Goal: Transaction & Acquisition: Purchase product/service

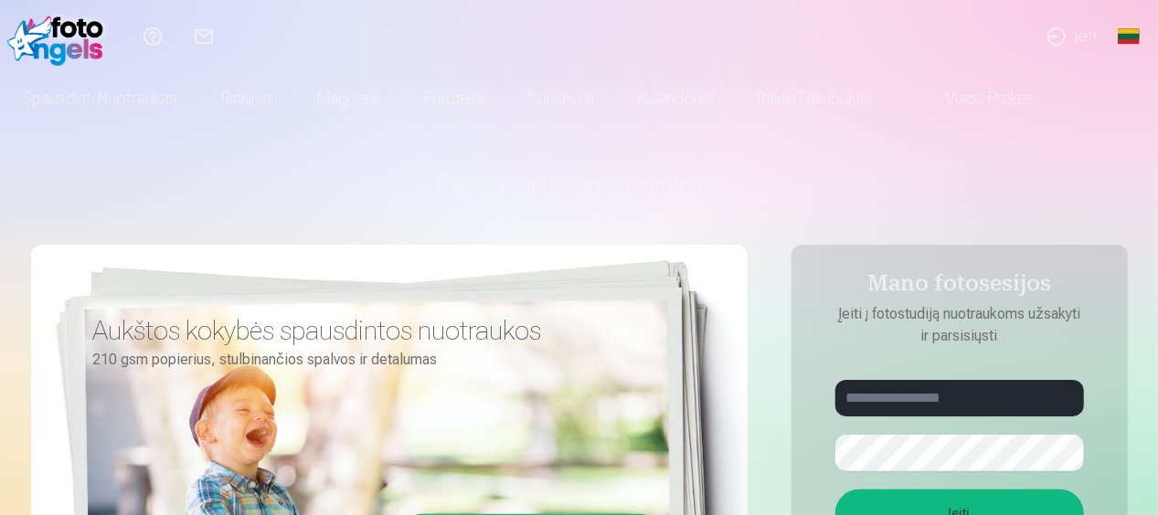
click at [1082, 35] on link "Įeiti" at bounding box center [1070, 36] width 79 height 73
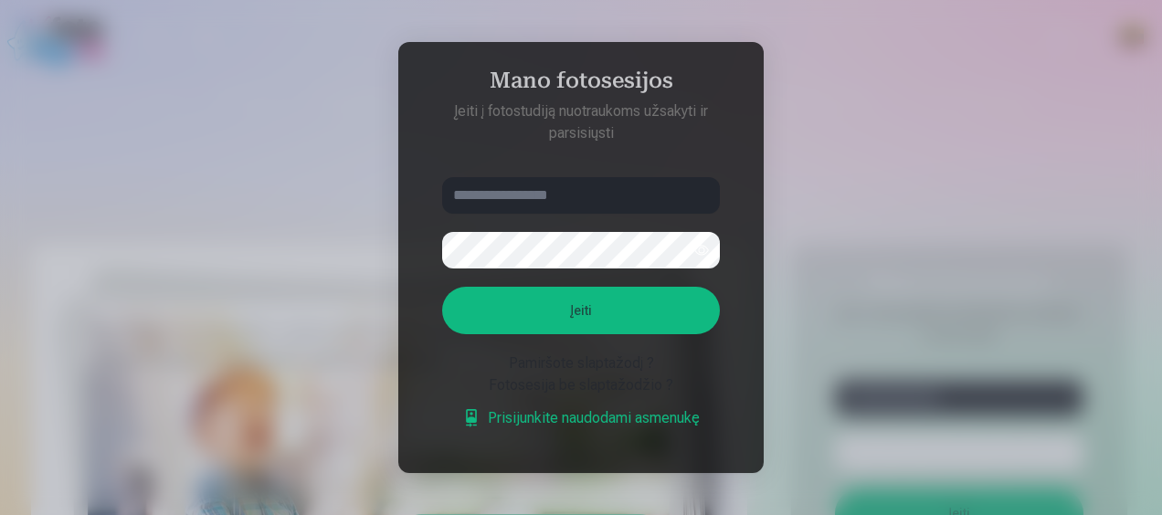
click at [873, 79] on div at bounding box center [581, 257] width 1162 height 515
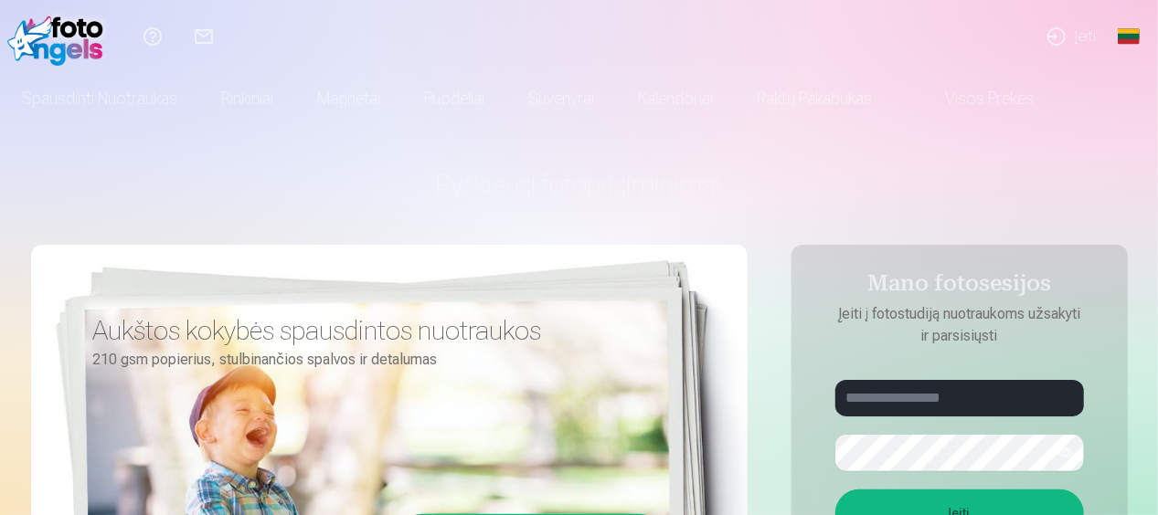
click at [1118, 32] on link "Global" at bounding box center [1128, 36] width 37 height 73
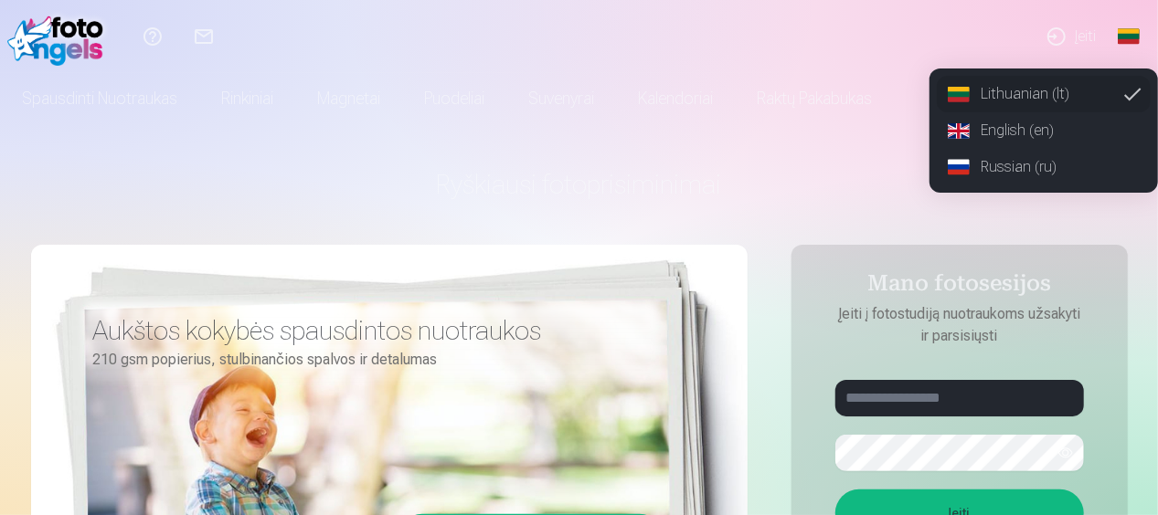
click at [1065, 164] on link "Russian (ru)" at bounding box center [1044, 167] width 214 height 37
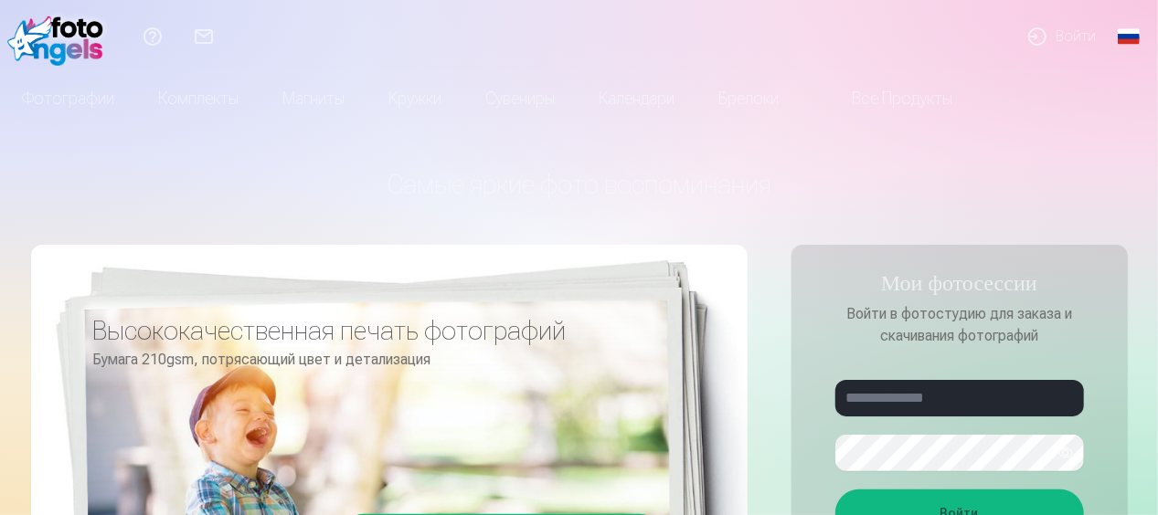
click at [925, 106] on link "Все продукты" at bounding box center [887, 98] width 174 height 51
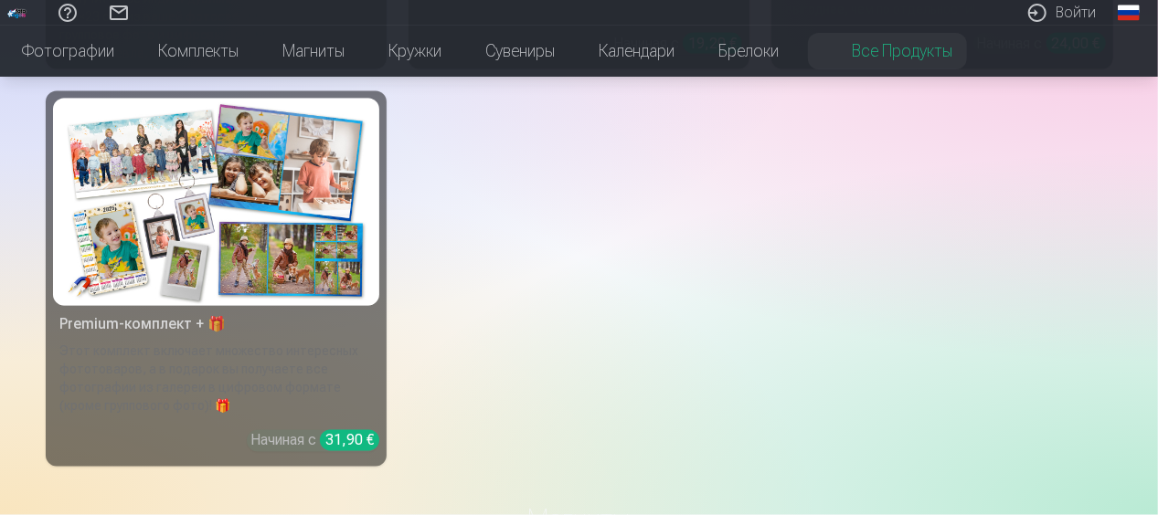
scroll to position [1371, 0]
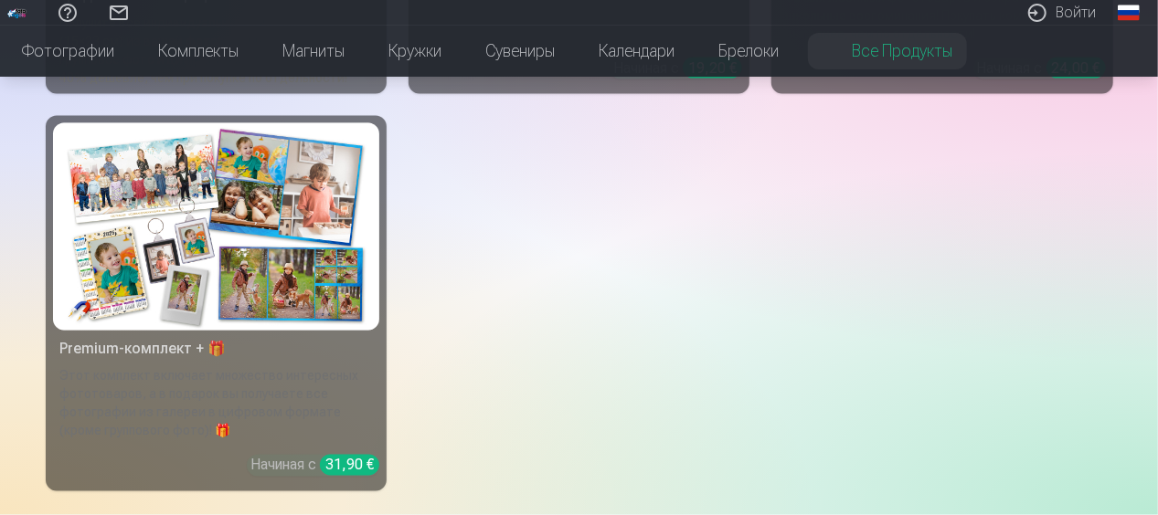
click at [296, 247] on img at bounding box center [216, 227] width 312 height 208
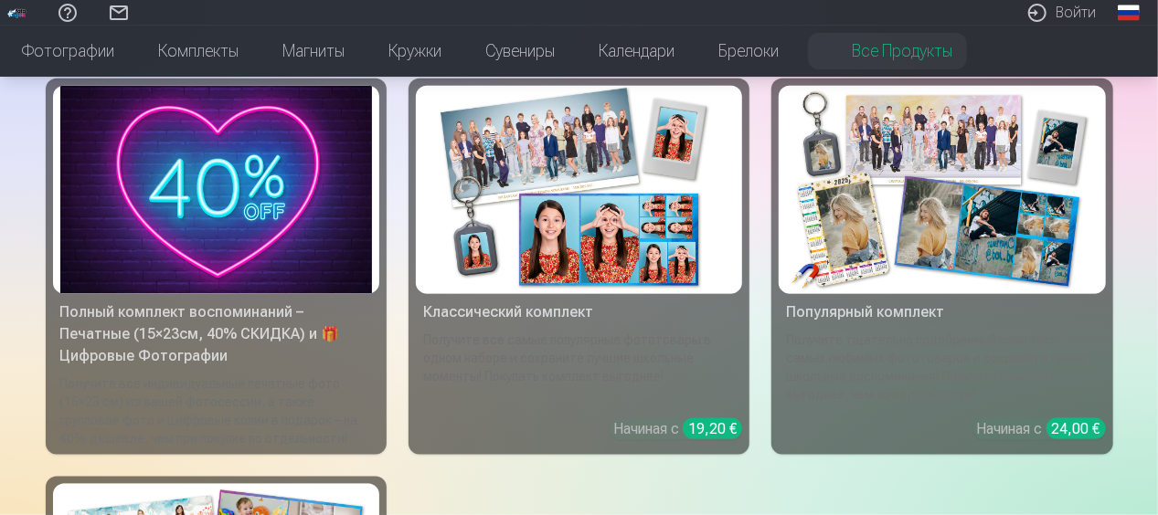
scroll to position [1005, 0]
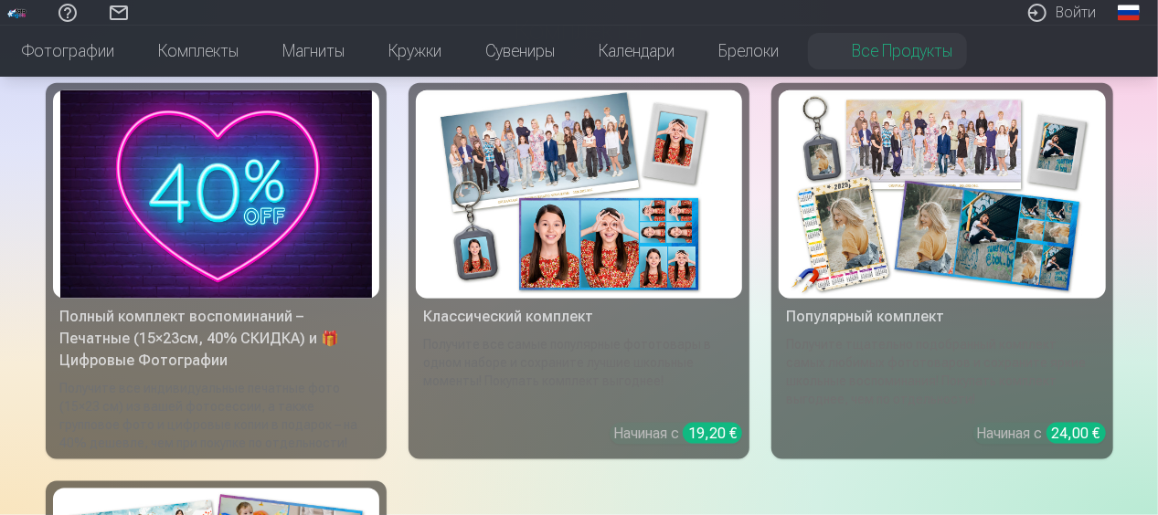
click at [596, 355] on div "Получите все самые популярные фототовары в одном наборе и сохраните лучшие школ…" at bounding box center [579, 371] width 326 height 73
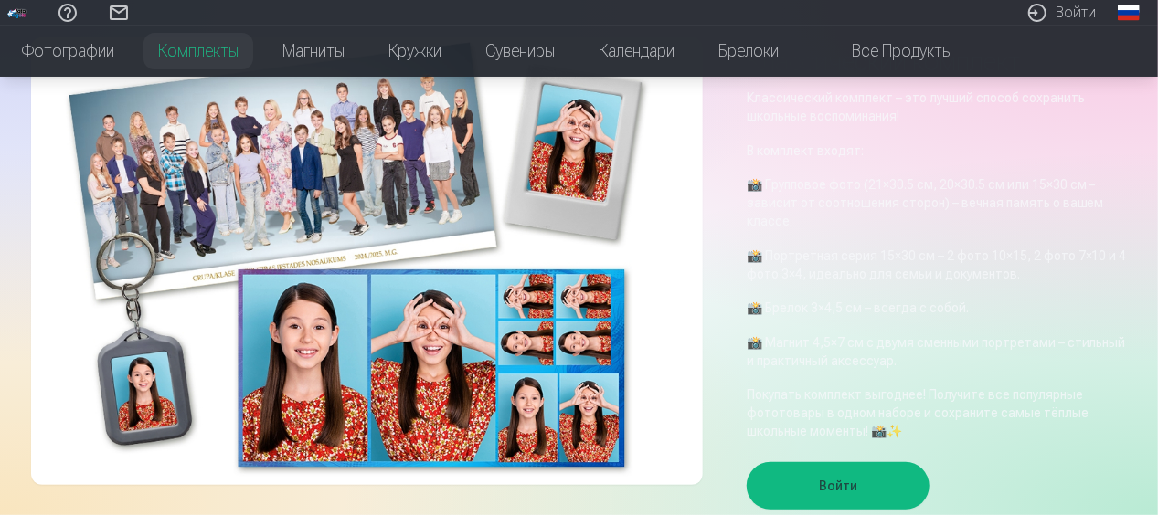
scroll to position [91, 0]
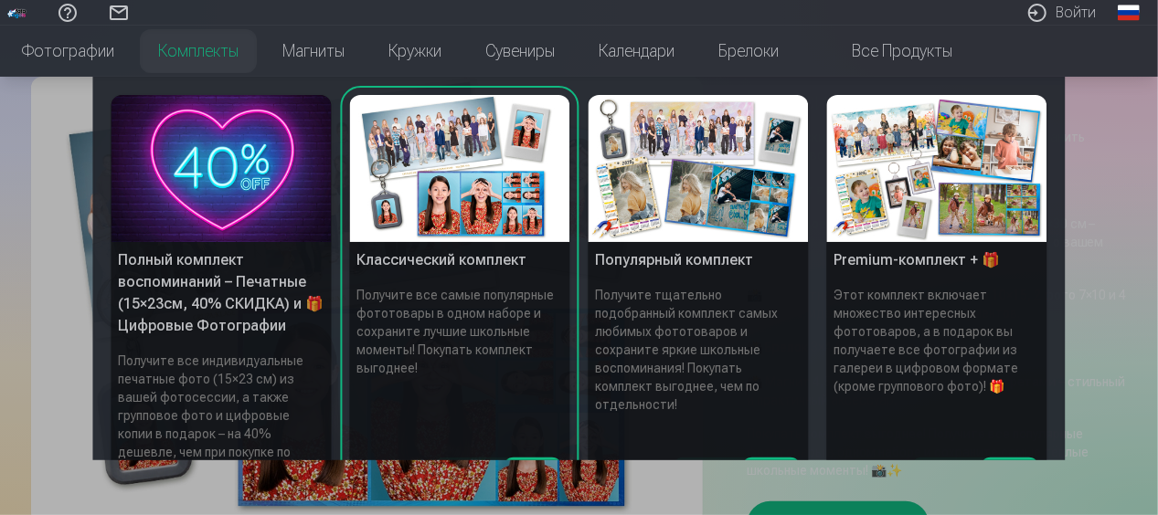
click at [196, 260] on h5 "Полный комплект воспоминаний – Печатные (15×23см, 40% СКИДКА) и 🎁 Цифровые Фото…" at bounding box center [221, 293] width 220 height 102
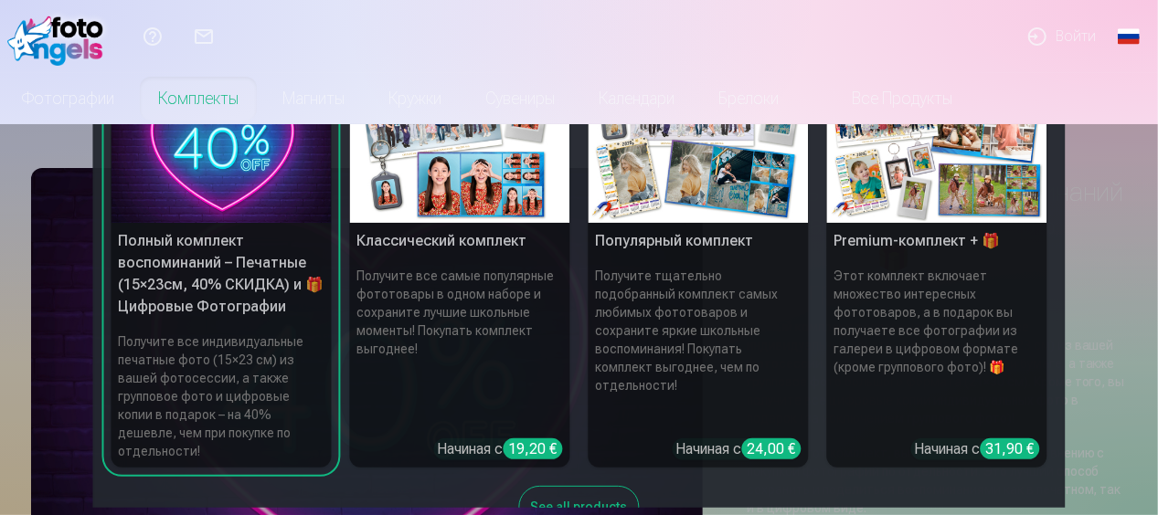
scroll to position [91, 0]
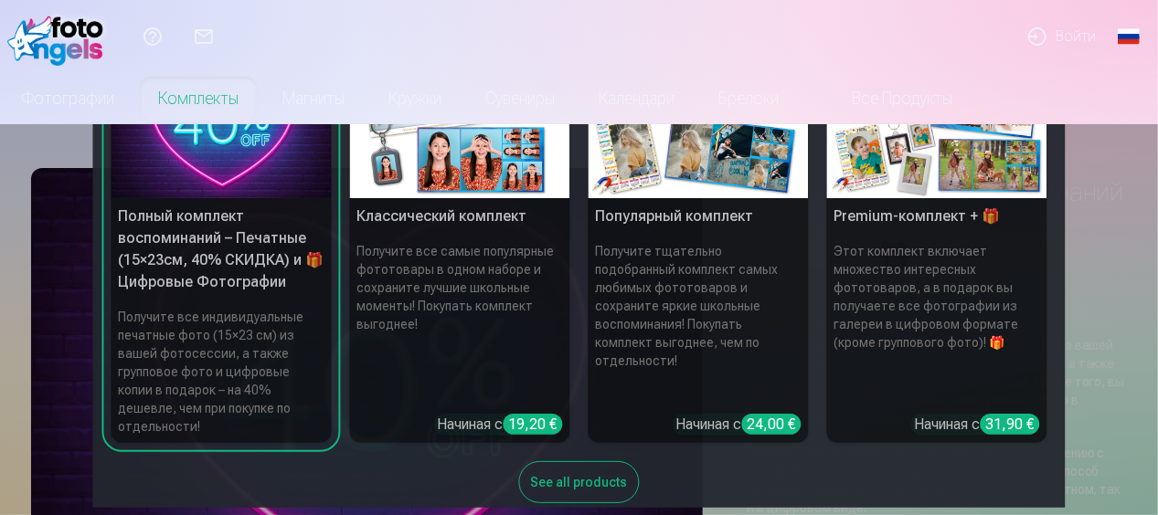
click at [268, 339] on h6 "Получите все индивидуальные печатные фото (15×23 см) из вашей фотосессии, а так…" at bounding box center [221, 372] width 220 height 143
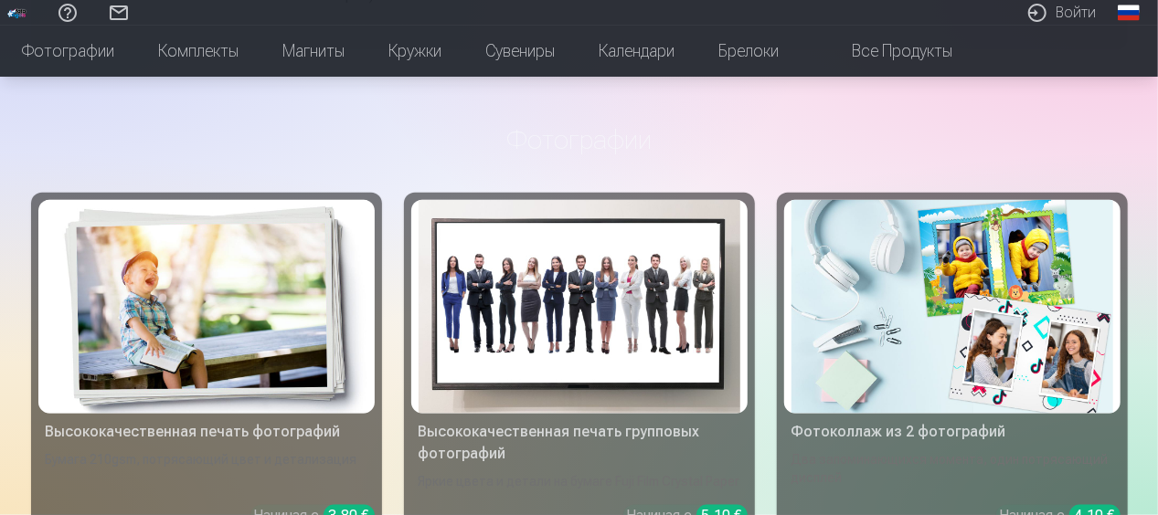
scroll to position [1005, 0]
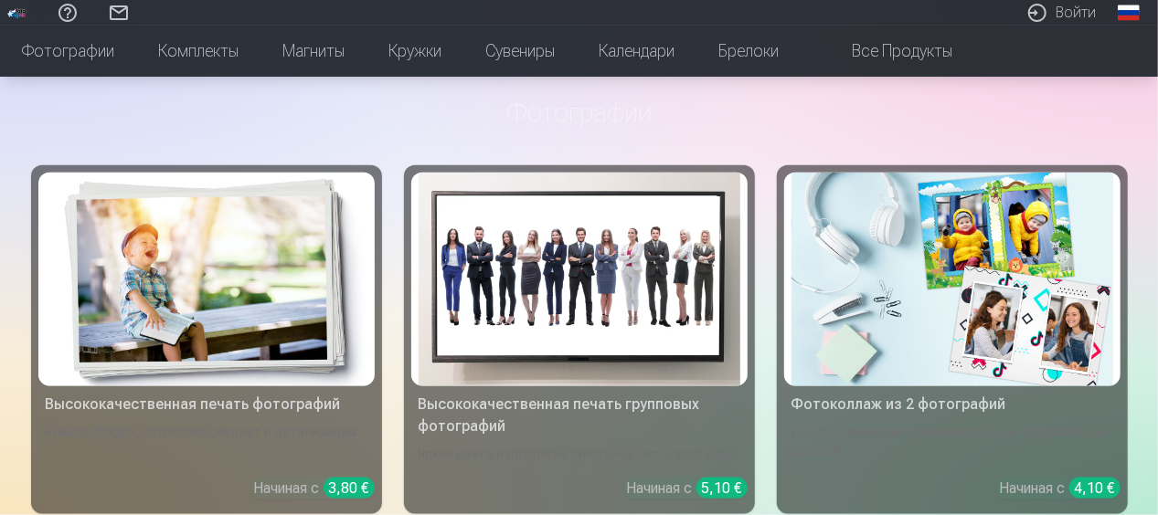
click at [488, 426] on div "Высококачественная печать групповых фотографий" at bounding box center [579, 416] width 336 height 44
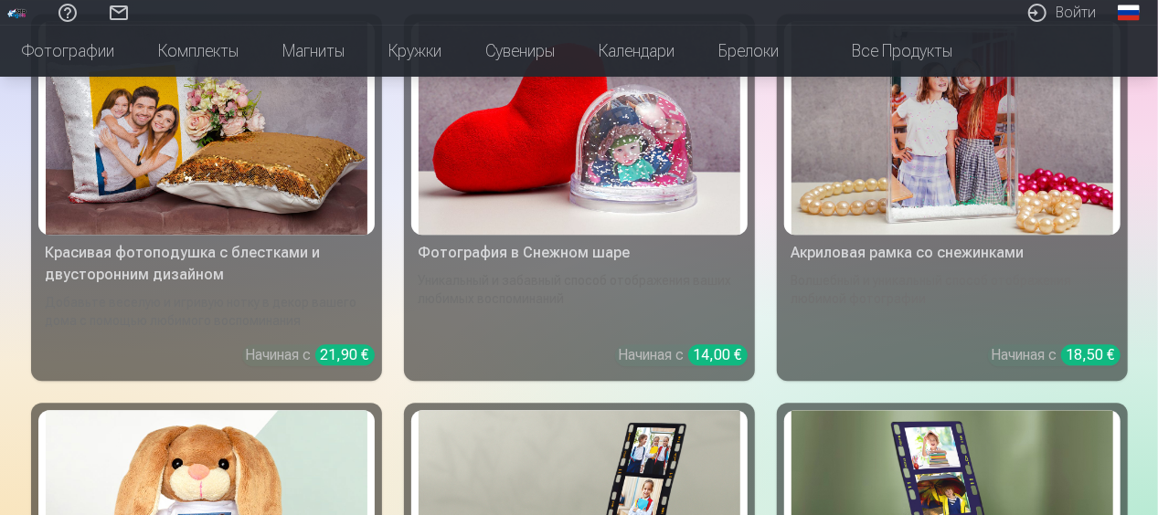
scroll to position [5848, 0]
